Goal: Information Seeking & Learning: Find specific page/section

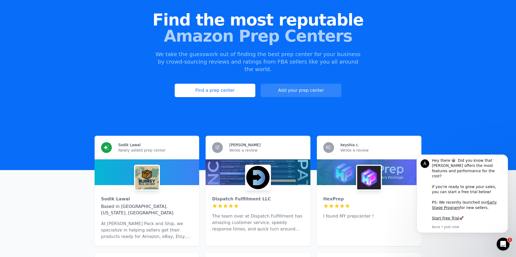
scroll to position [55, 0]
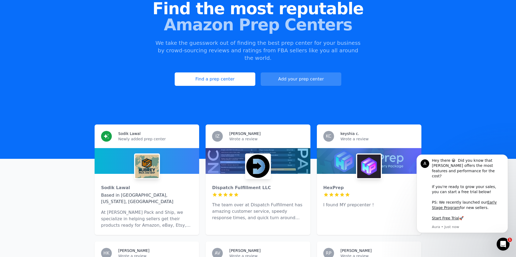
click at [277, 74] on link "Add your prep center" at bounding box center [301, 79] width 81 height 13
click at [289, 77] on link "Add your prep center" at bounding box center [301, 79] width 81 height 13
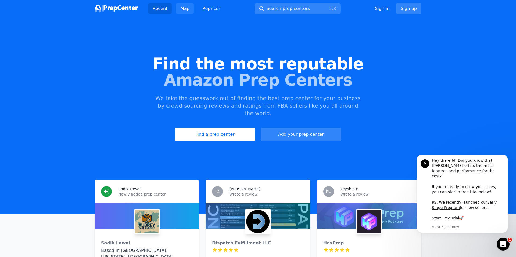
click at [188, 11] on link "Map" at bounding box center [185, 8] width 18 height 11
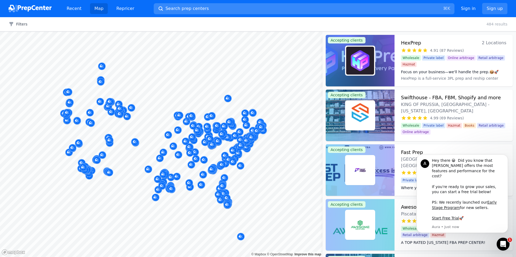
click at [243, 10] on button "Search prep centers ⌘ K" at bounding box center [304, 8] width 301 height 11
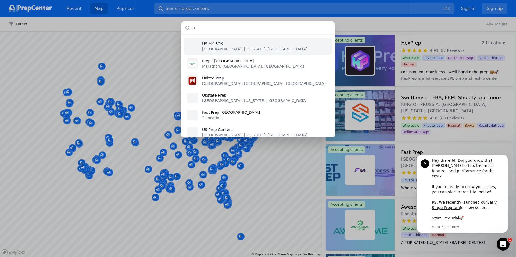
type input "uk"
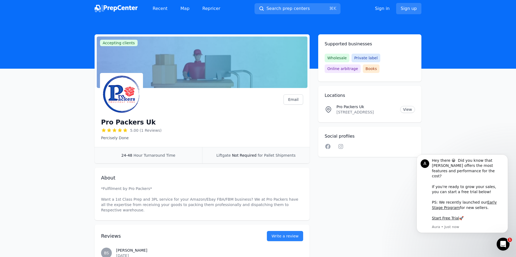
click at [119, 13] on div "Recent Map Repricer" at bounding box center [160, 8] width 130 height 11
click at [120, 12] on img at bounding box center [116, 9] width 43 height 8
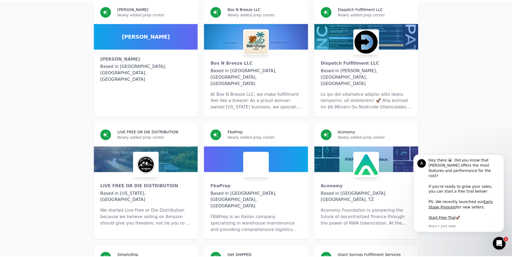
scroll to position [3116, 0]
